Goal: Task Accomplishment & Management: Manage account settings

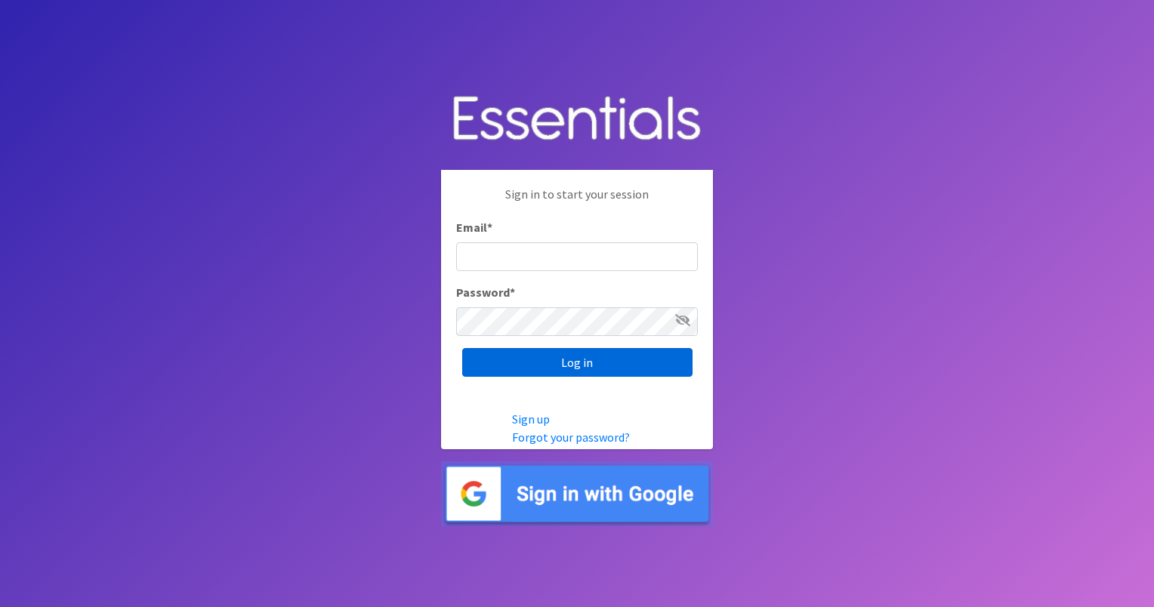
type input "[EMAIL_ADDRESS][PERSON_NAME][DOMAIN_NAME]"
click at [567, 363] on input "Log in" at bounding box center [577, 362] width 230 height 29
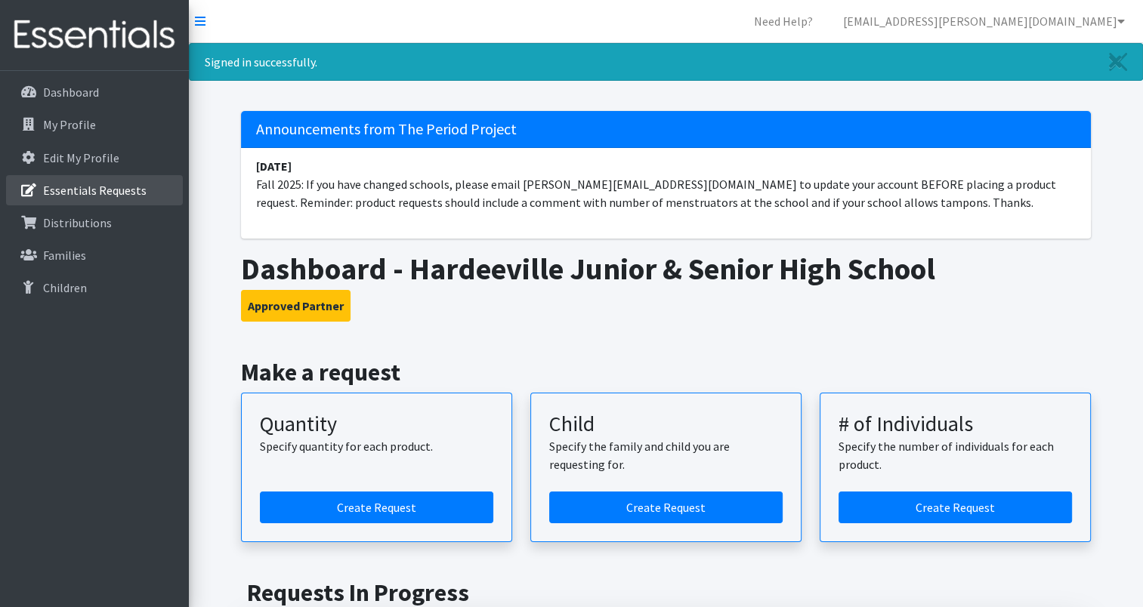
click at [124, 202] on link "Essentials Requests" at bounding box center [94, 190] width 177 height 30
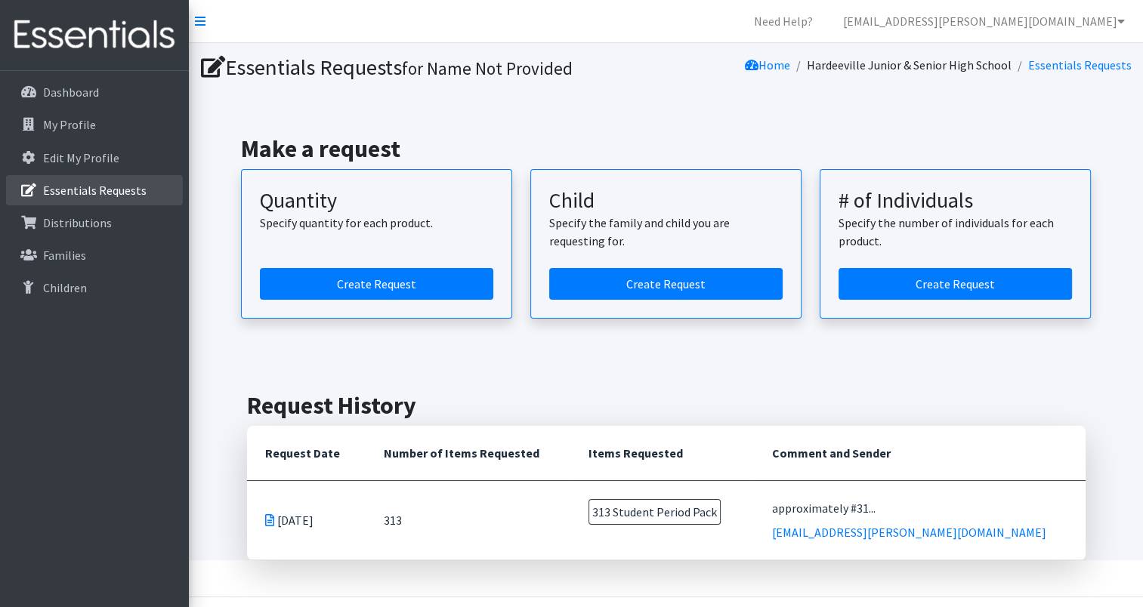
click at [124, 202] on link "Essentials Requests" at bounding box center [94, 190] width 177 height 30
click at [1075, 113] on div "Make a request Quantity Specify quantity for each product. Create Request Child…" at bounding box center [666, 226] width 942 height 257
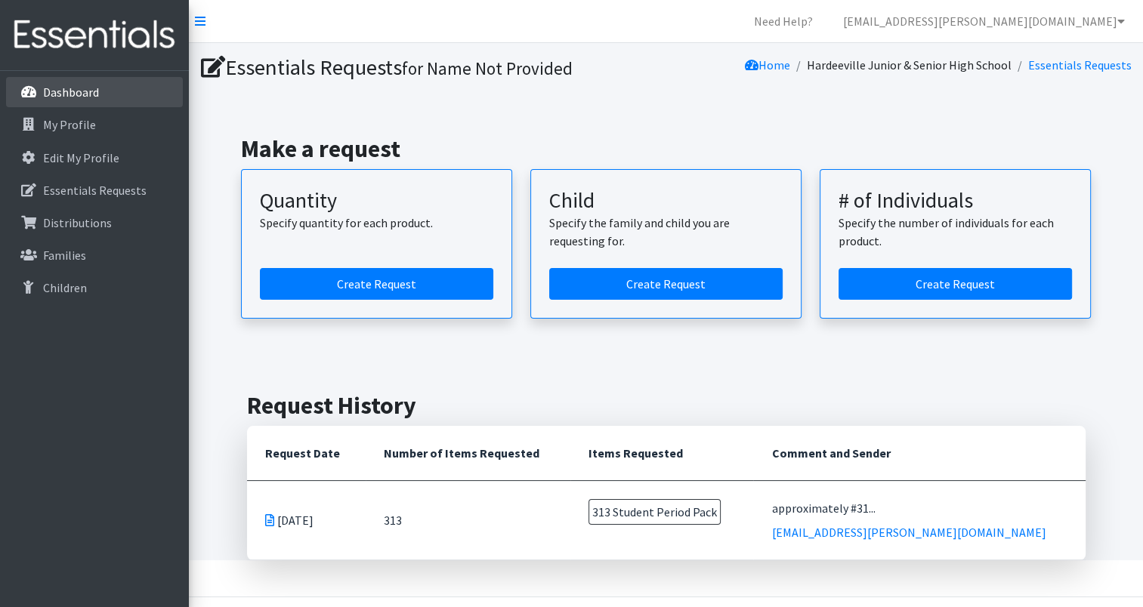
click at [120, 100] on link "Dashboard" at bounding box center [94, 92] width 177 height 30
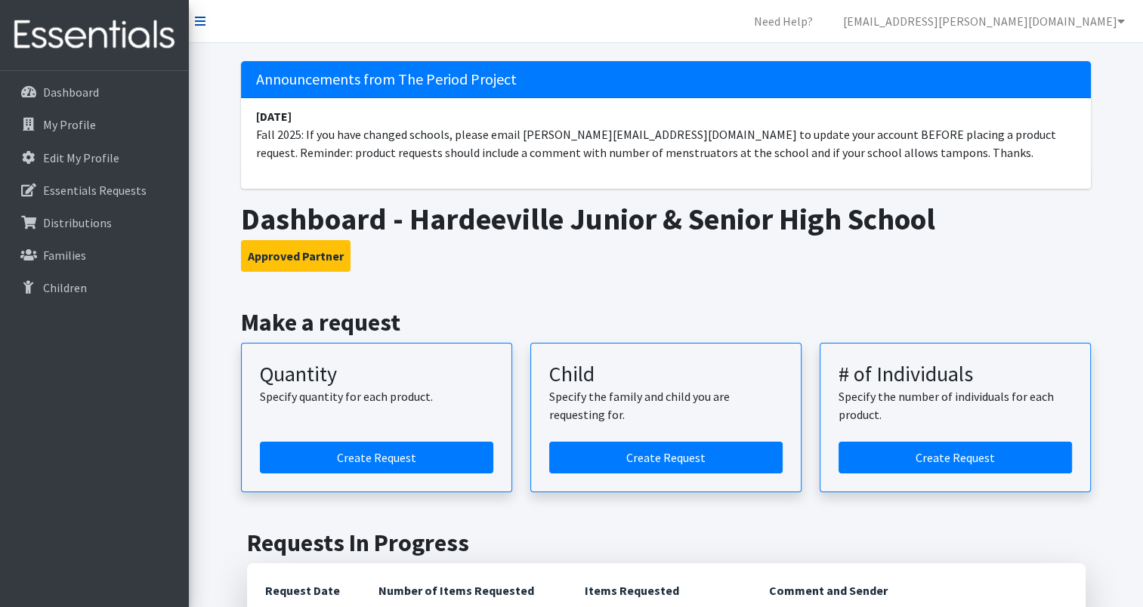
click at [200, 26] on icon at bounding box center [200, 21] width 11 height 12
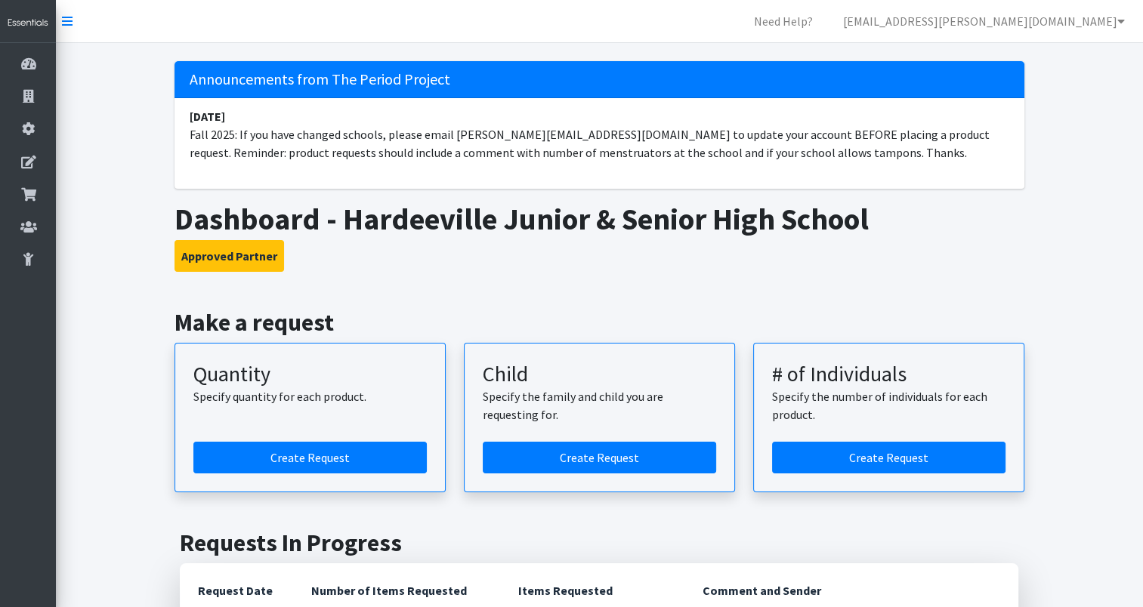
click at [73, 20] on nav "Need Help? stevi.mingledorff@jcsd.net My Co-Workers My Profile Logout" at bounding box center [599, 21] width 1087 height 43
click at [64, 23] on icon at bounding box center [67, 21] width 11 height 12
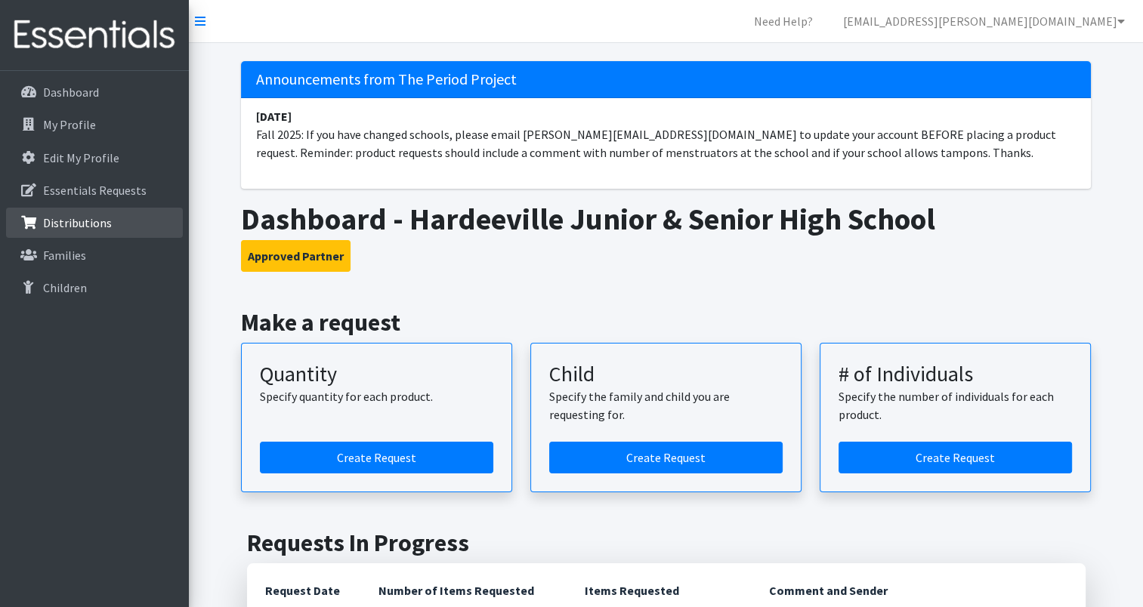
click at [103, 218] on p "Distributions" at bounding box center [77, 222] width 69 height 15
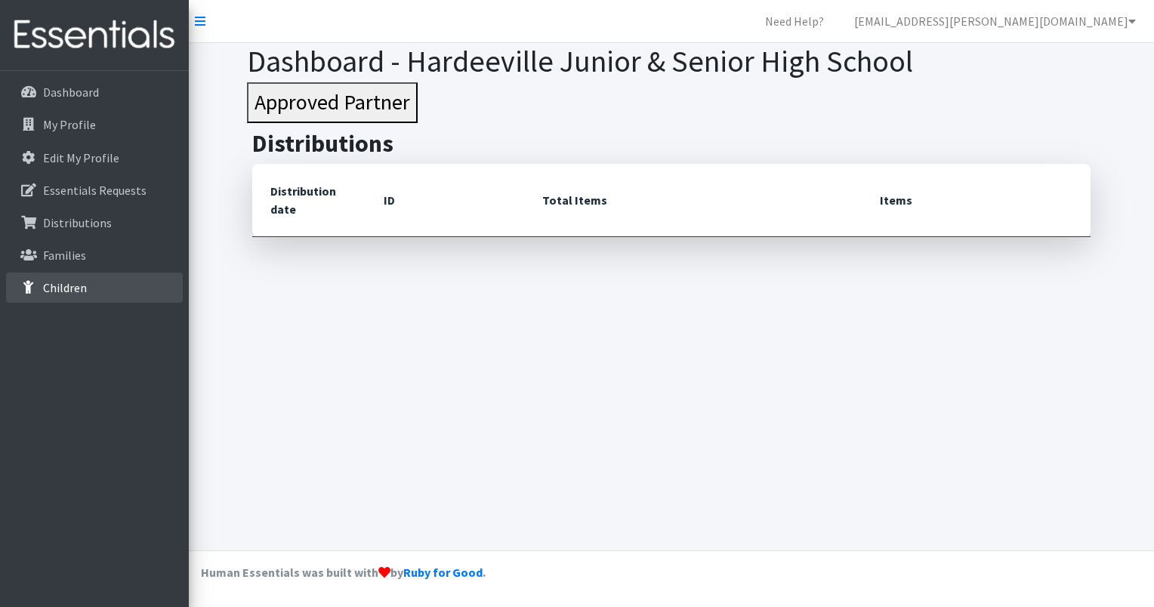
click at [60, 291] on p "Children" at bounding box center [65, 287] width 44 height 15
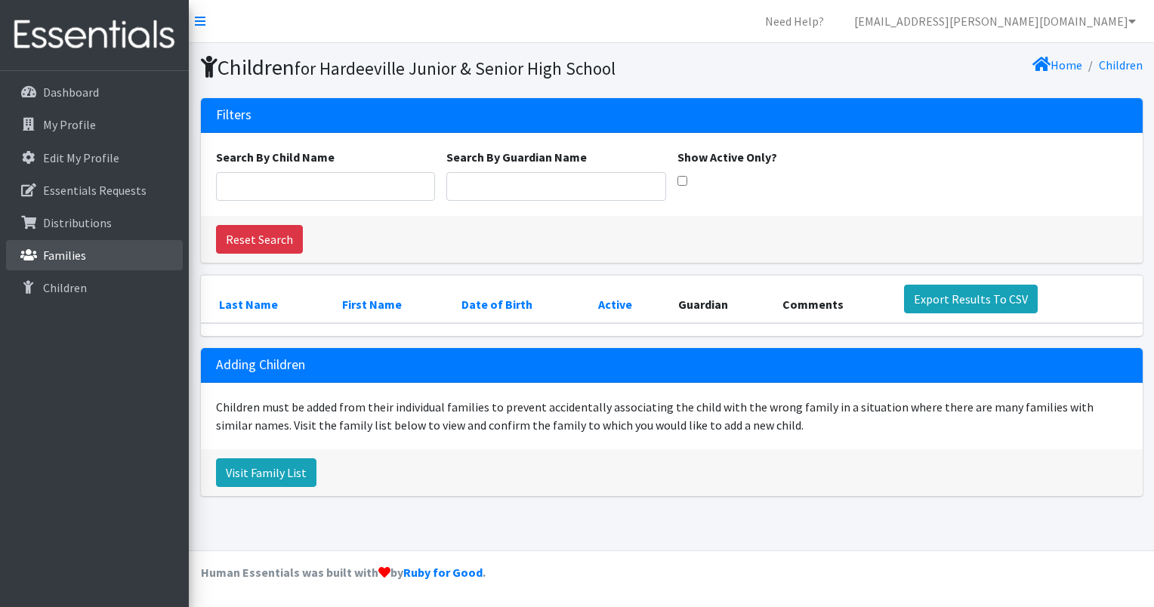
click at [60, 260] on p "Families" at bounding box center [64, 255] width 43 height 15
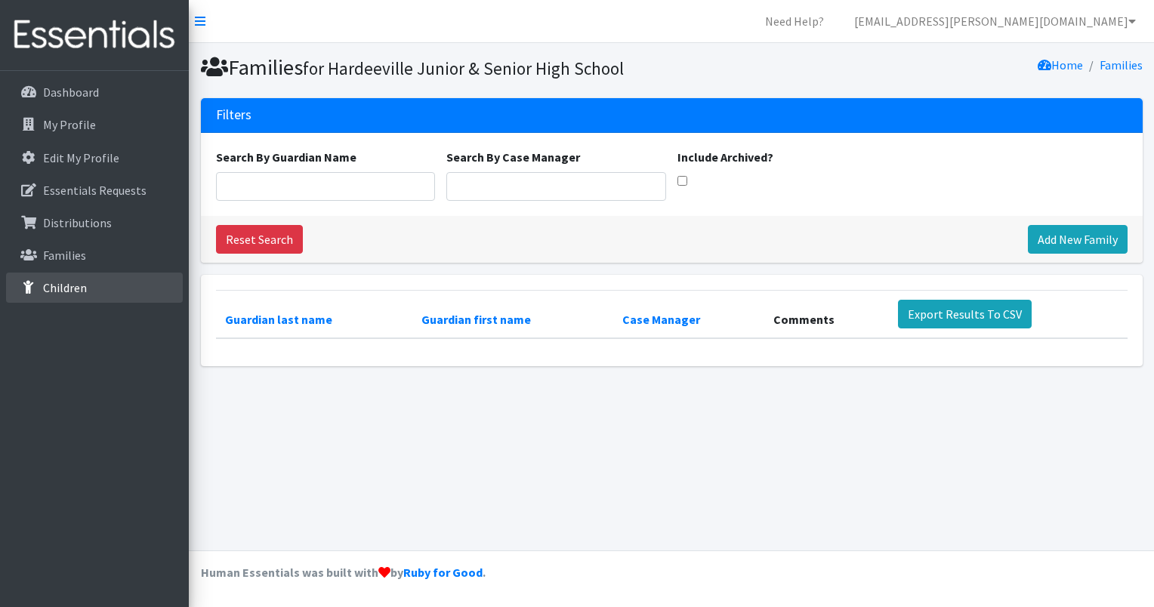
click at [63, 295] on link "Children" at bounding box center [94, 288] width 177 height 30
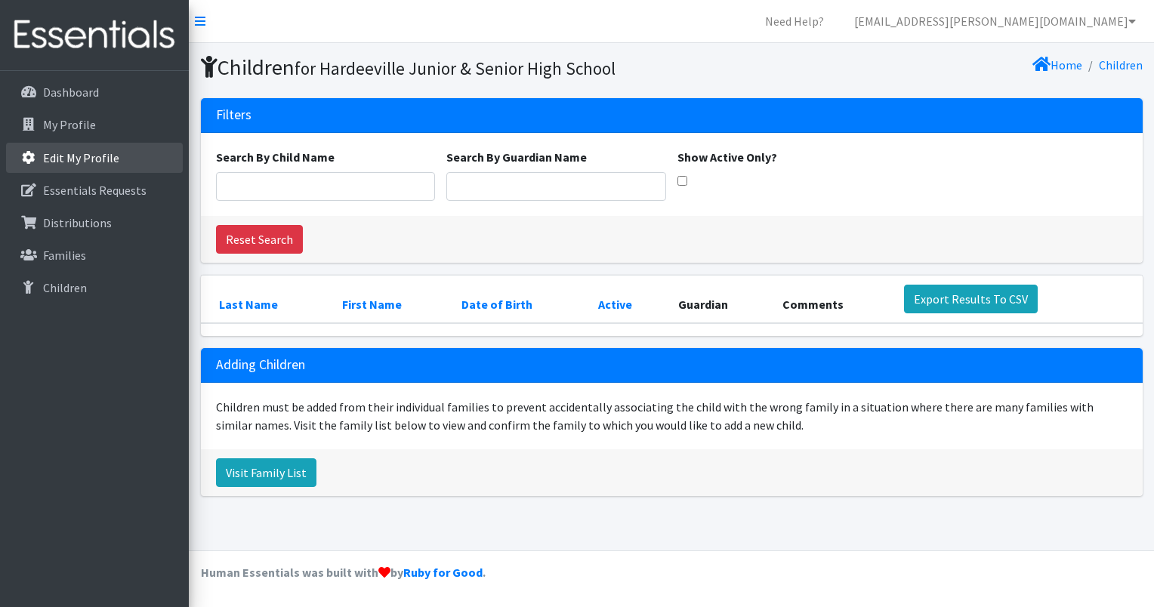
click at [92, 166] on link "Edit My Profile" at bounding box center [94, 158] width 177 height 30
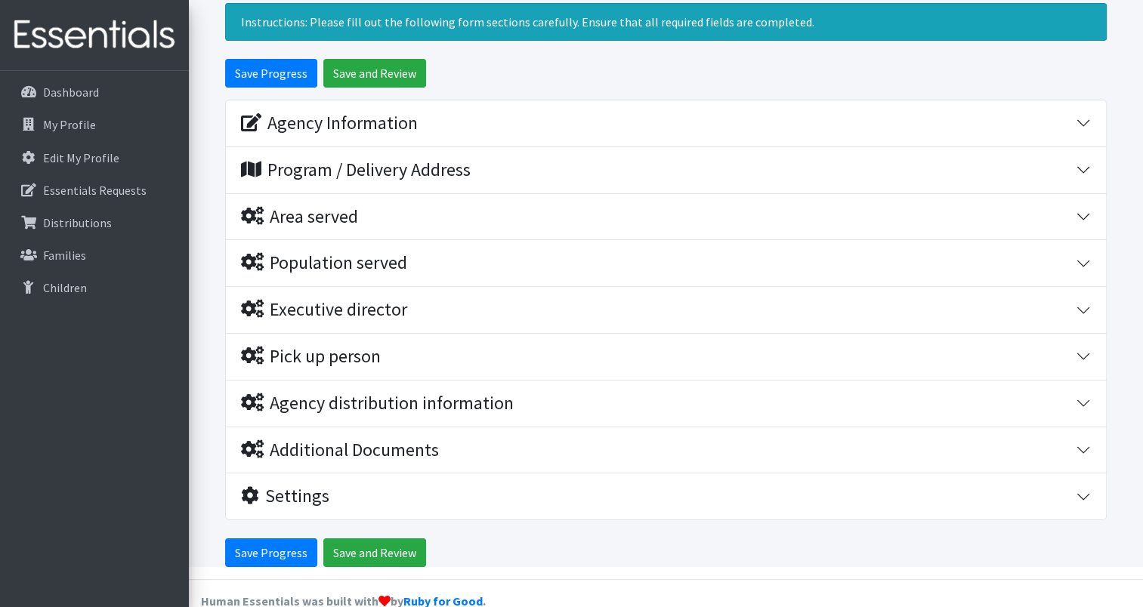
scroll to position [159, 0]
